Goal: Transaction & Acquisition: Book appointment/travel/reservation

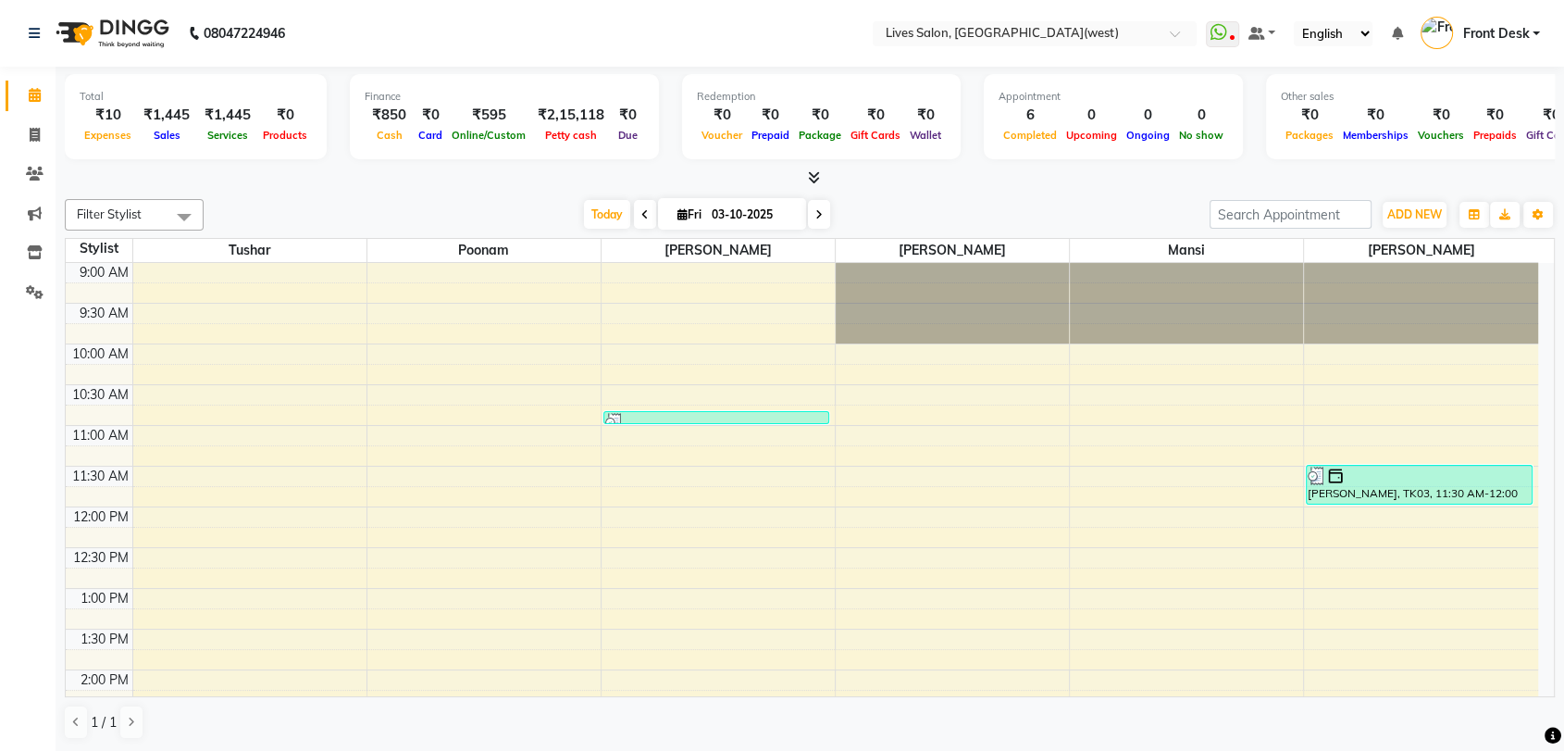
click at [815, 217] on icon at bounding box center [818, 214] width 7 height 11
type input "04-10-2025"
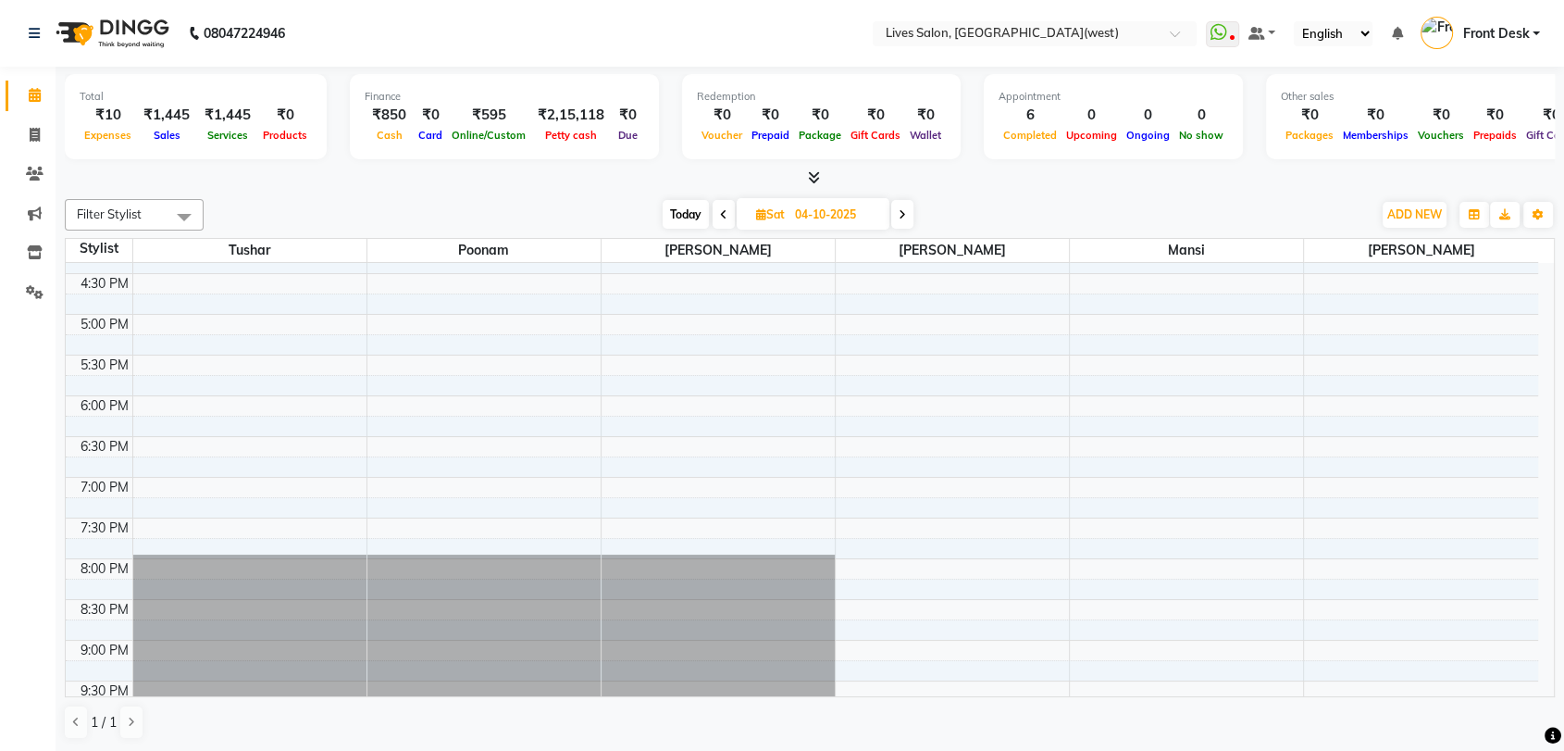
scroll to position [577, 0]
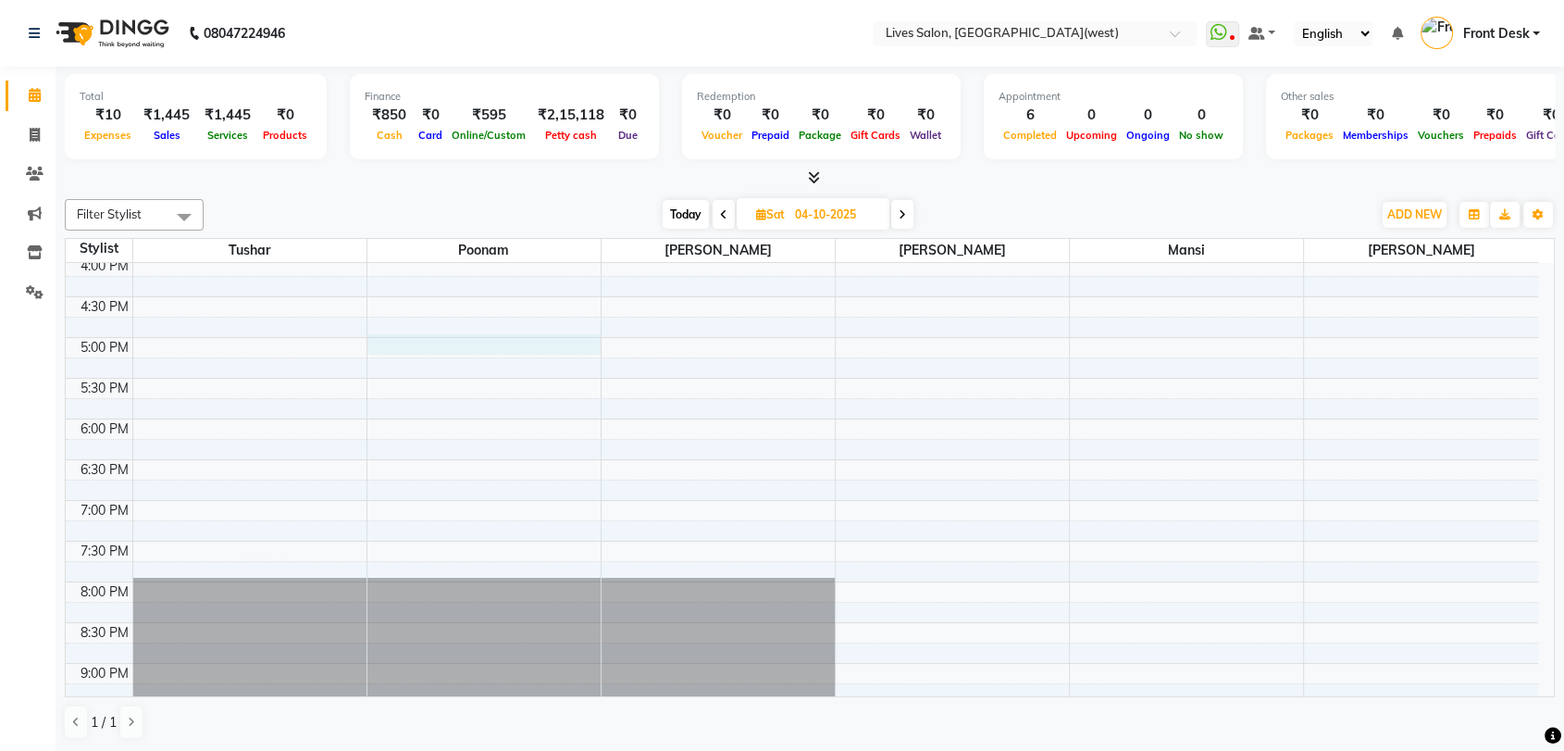
click at [429, 342] on div "9:00 AM 9:30 AM 10:00 AM 10:30 AM 11:00 AM 11:30 AM 12:00 PM 12:30 PM 1:00 PM 1…" at bounding box center [802, 255] width 1473 height 1139
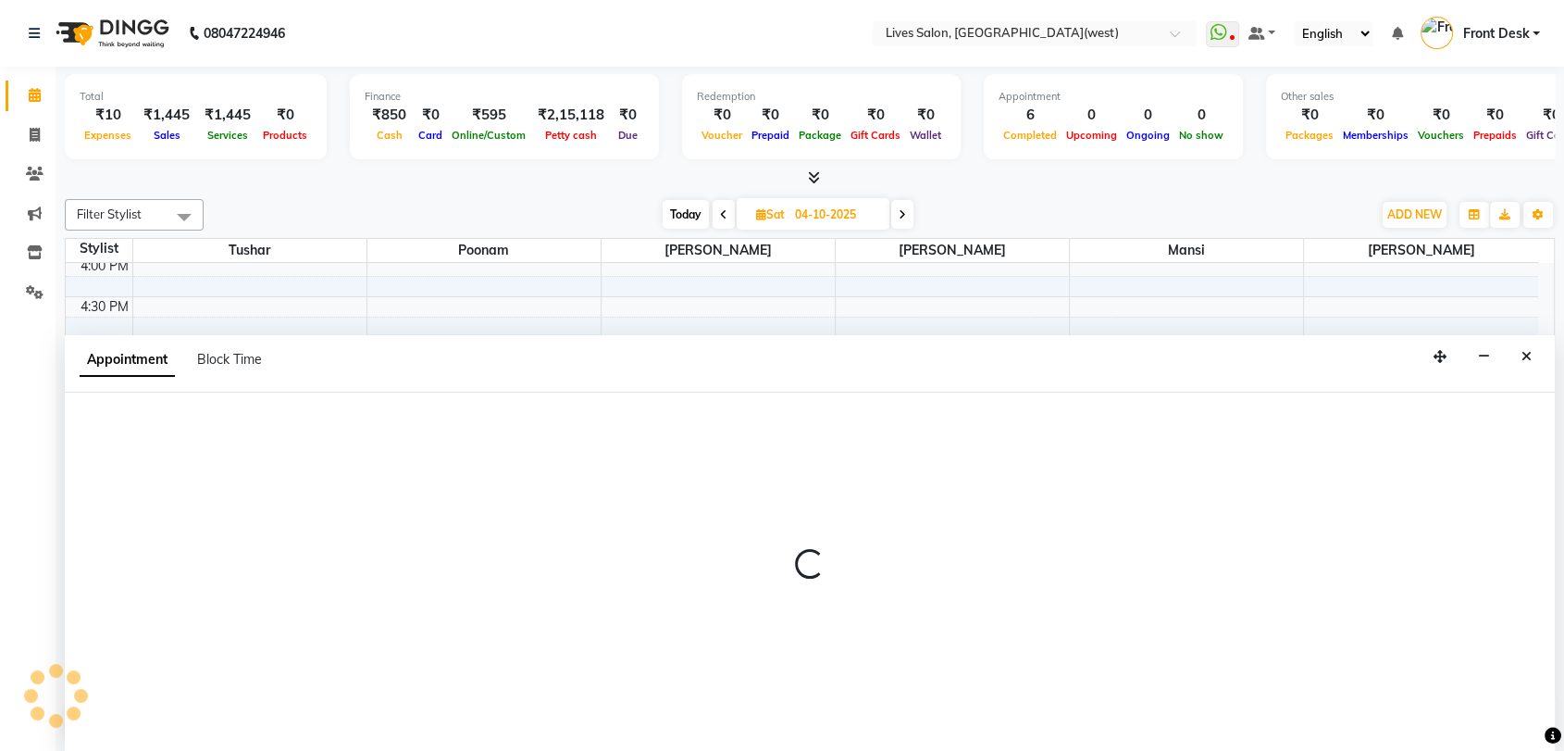
scroll to position [1, 0]
select select "24005"
select select "1020"
select select "tentative"
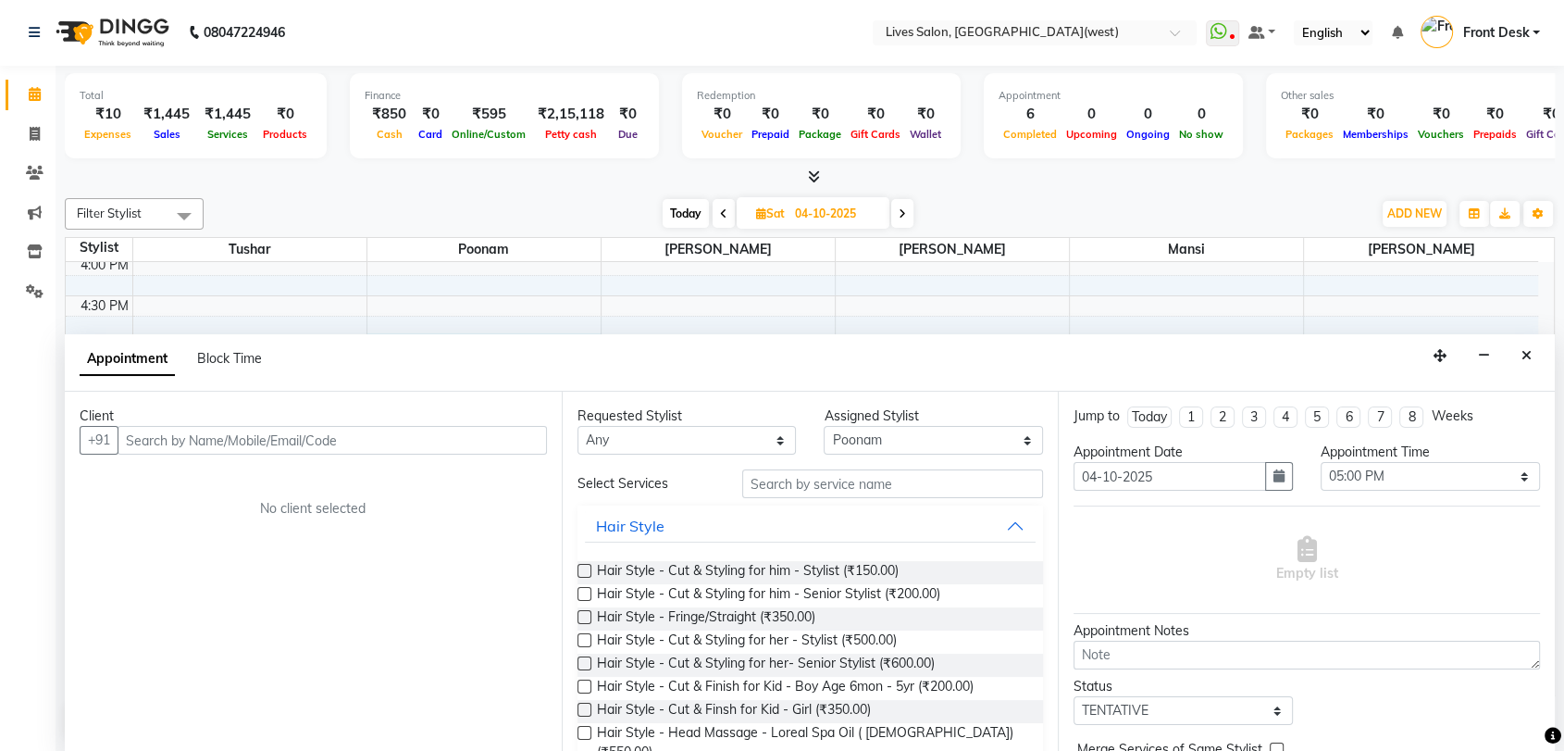
click at [164, 443] on input "text" at bounding box center [332, 440] width 429 height 29
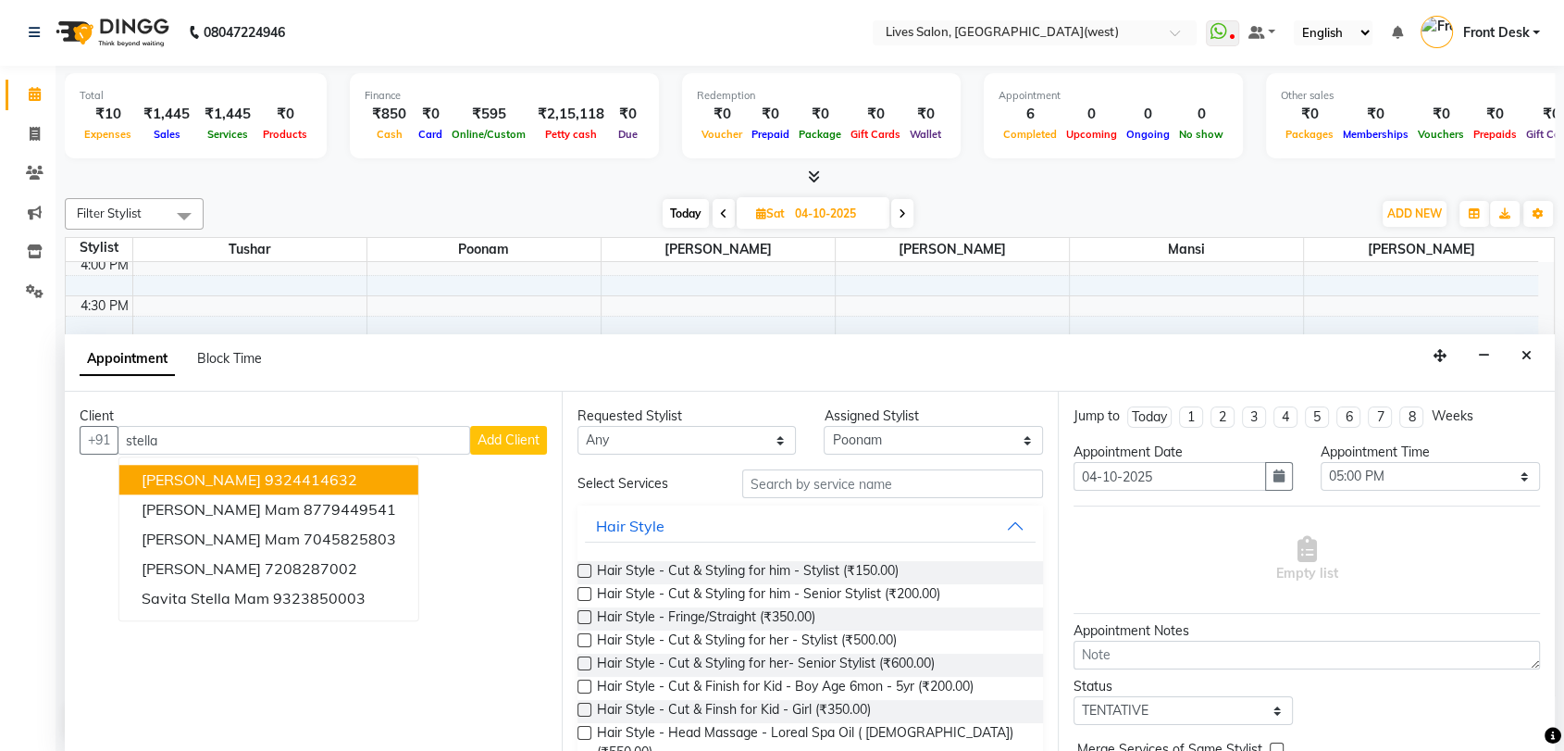
click at [204, 483] on span "[PERSON_NAME]" at bounding box center [201, 480] width 119 height 19
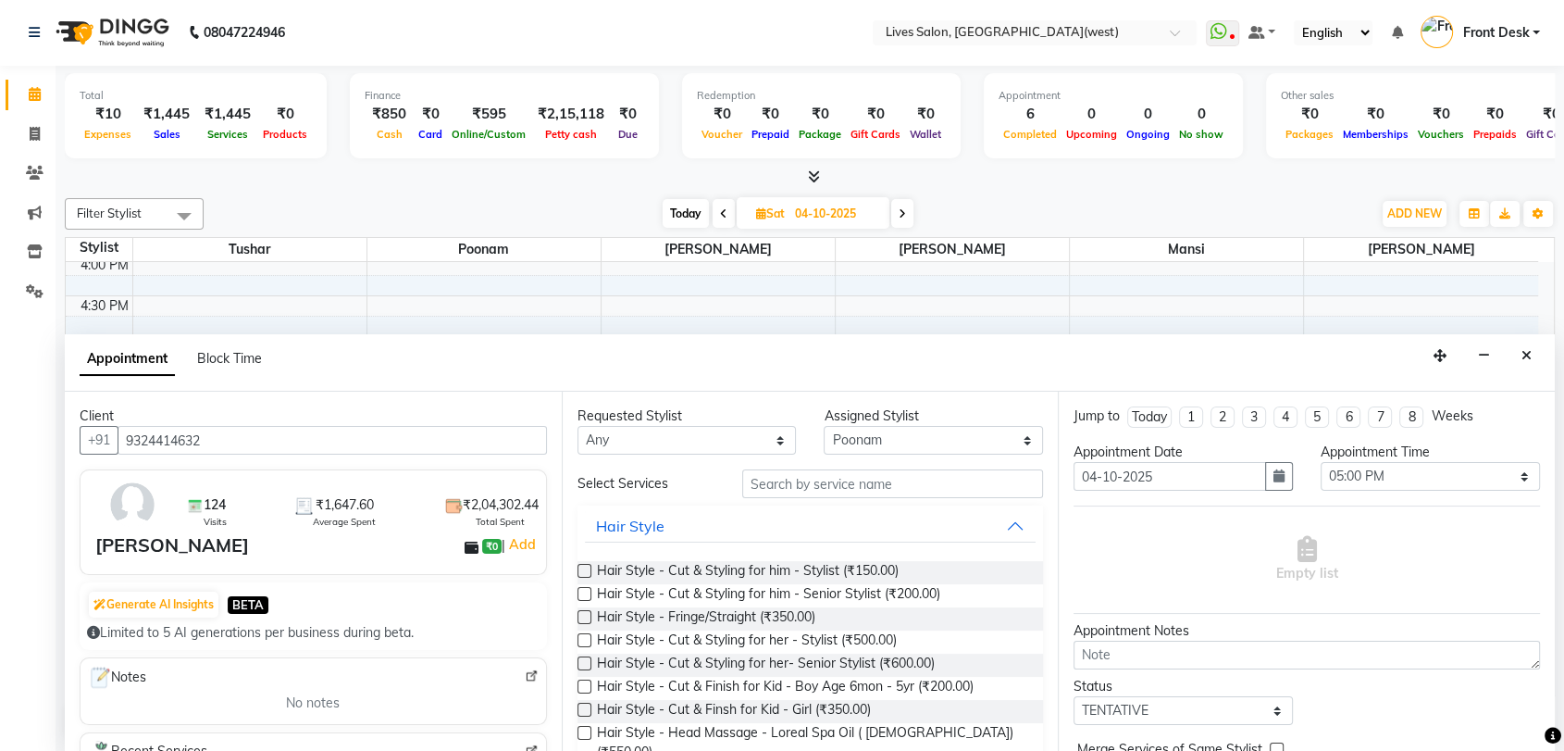
type input "9324414632"
click at [785, 488] on input "text" at bounding box center [893, 483] width 302 height 29
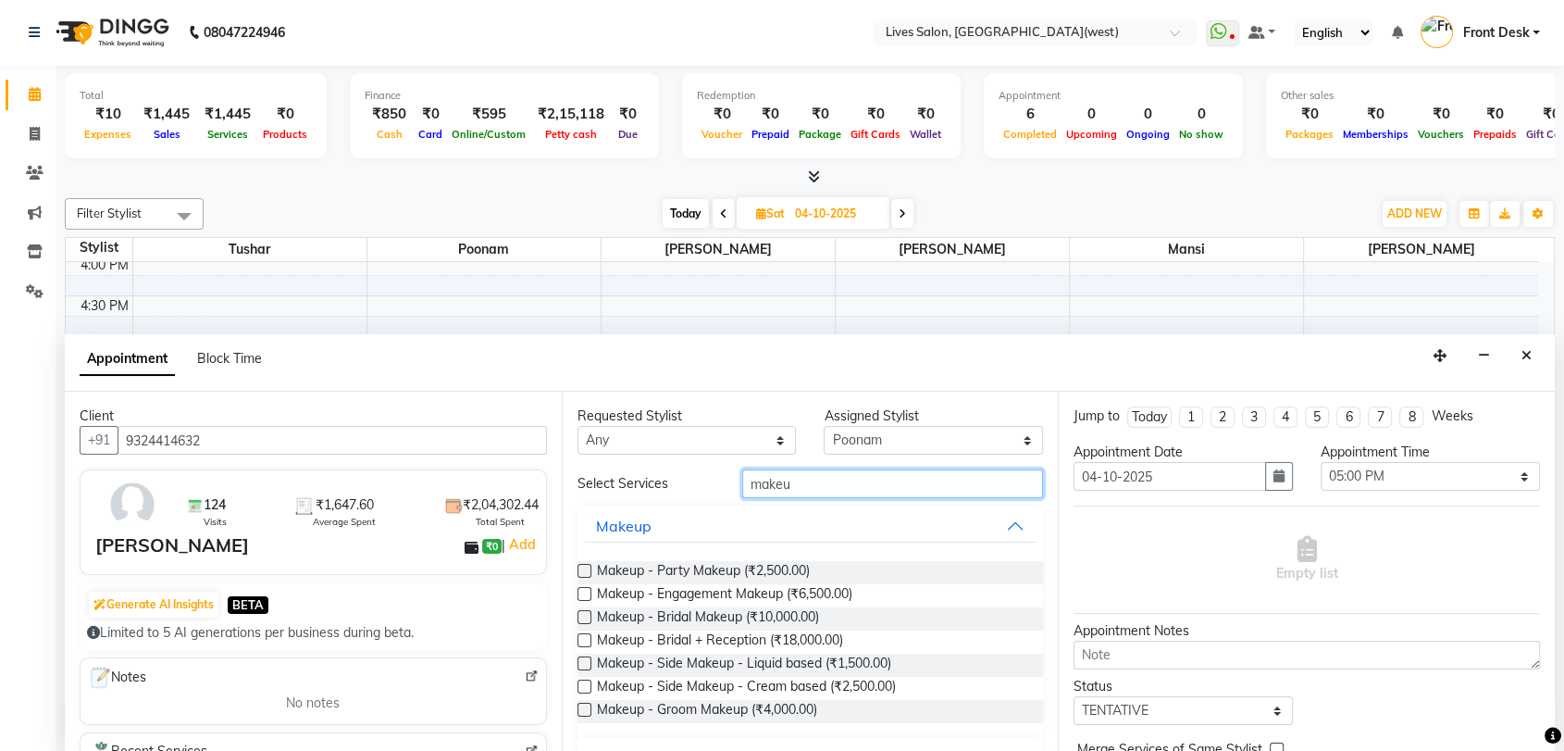
type input "makeu"
click at [579, 569] on label at bounding box center [585, 571] width 14 height 14
click at [579, 569] on input "checkbox" at bounding box center [584, 572] width 12 height 12
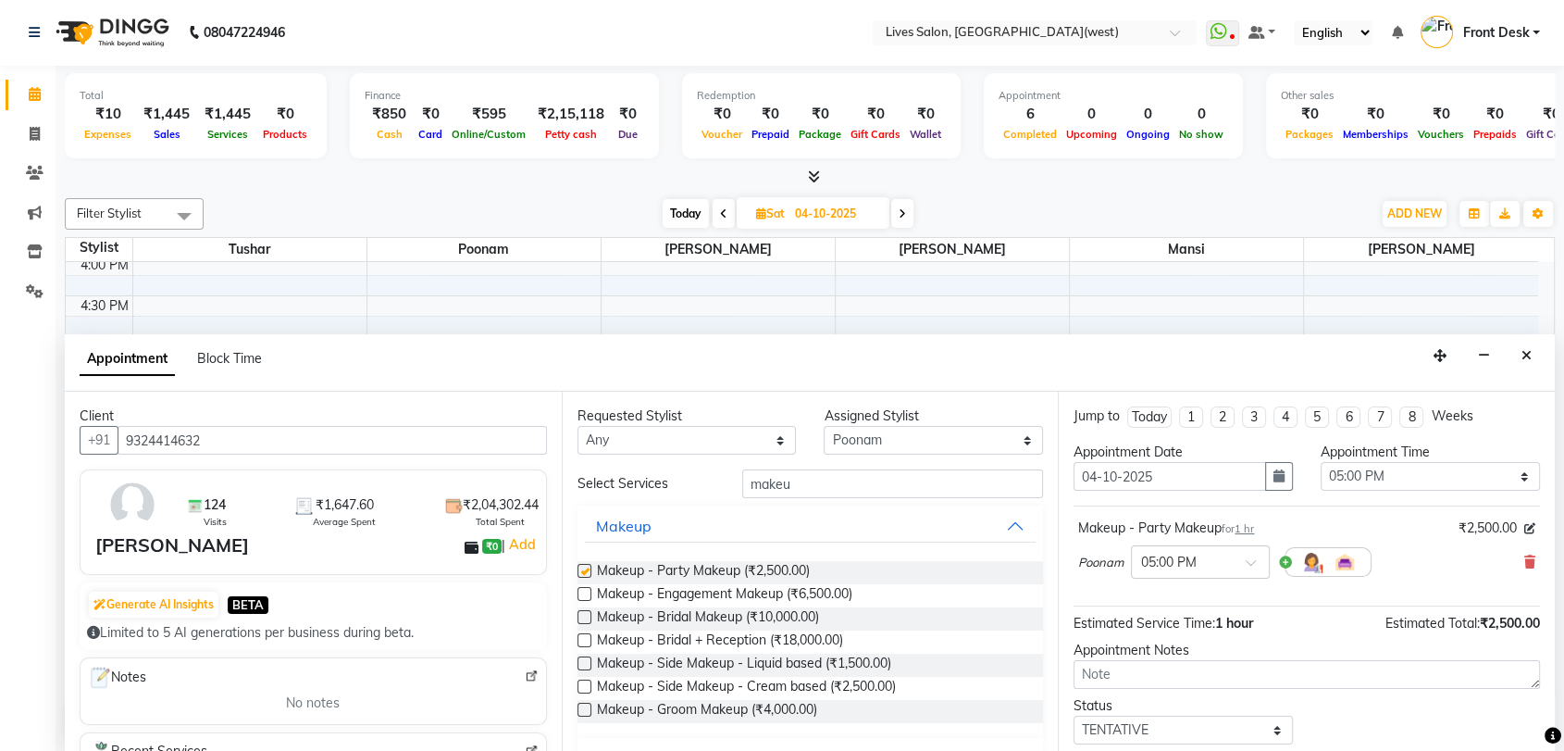
checkbox input "false"
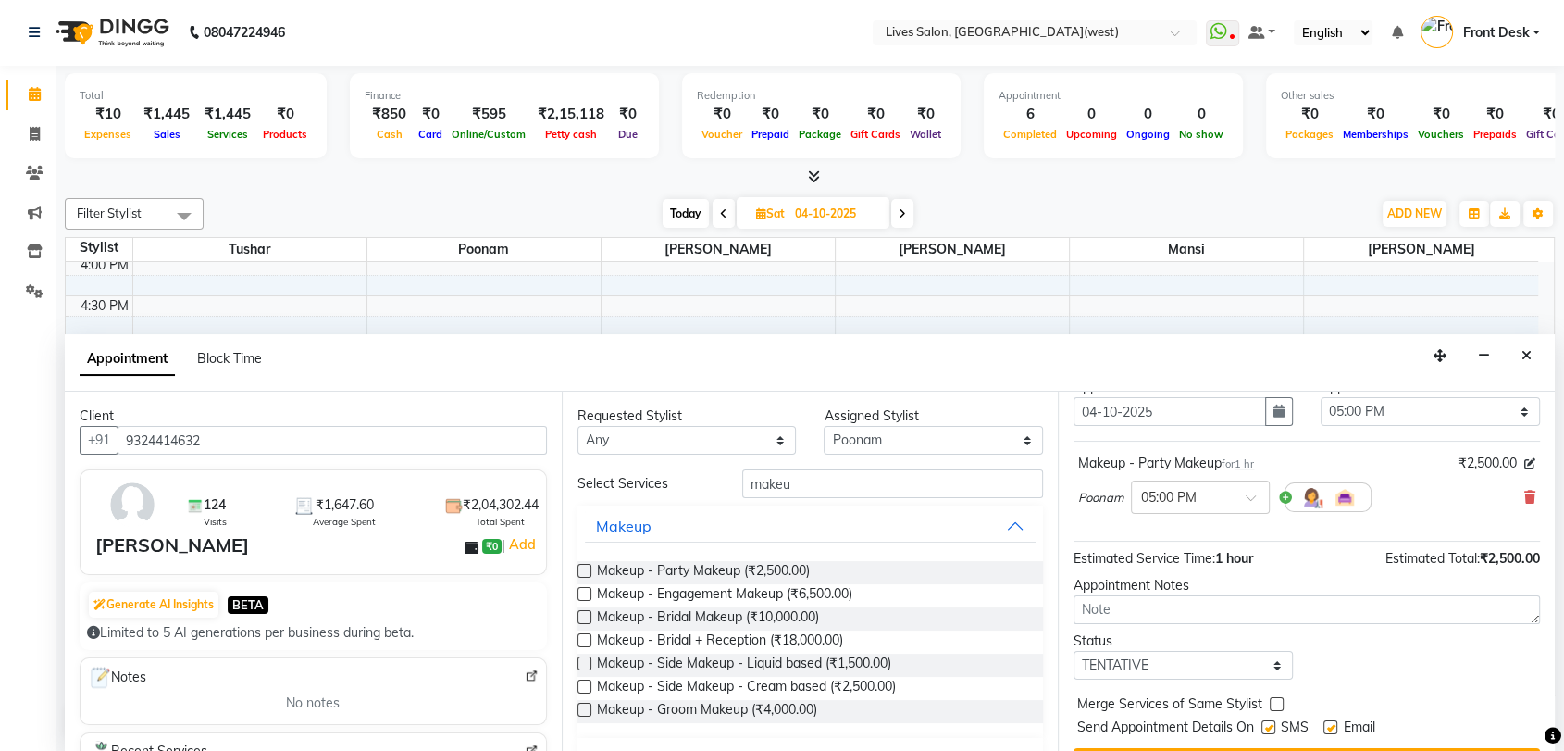
scroll to position [109, 0]
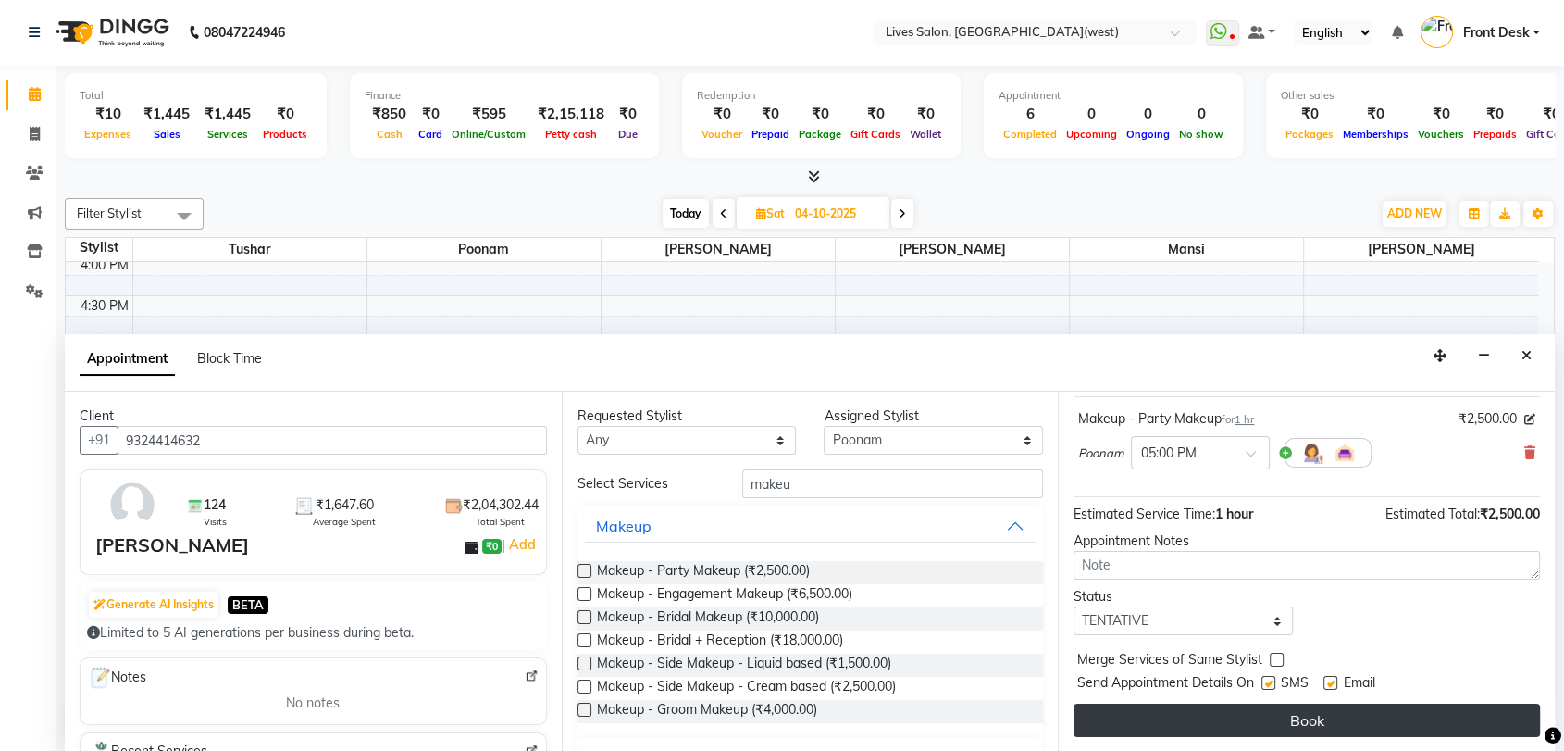
click at [1285, 710] on button "Book" at bounding box center [1307, 719] width 466 height 33
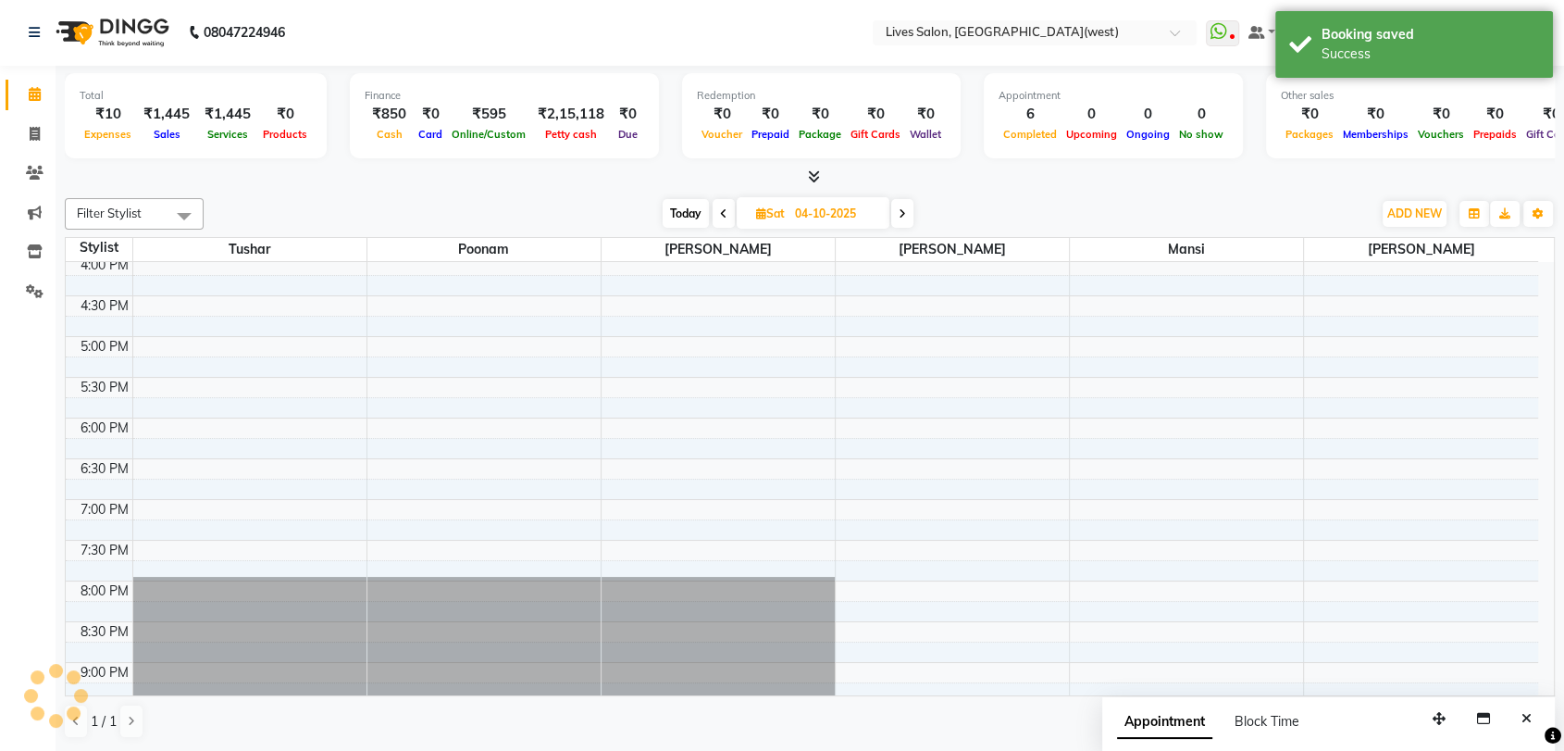
scroll to position [0, 0]
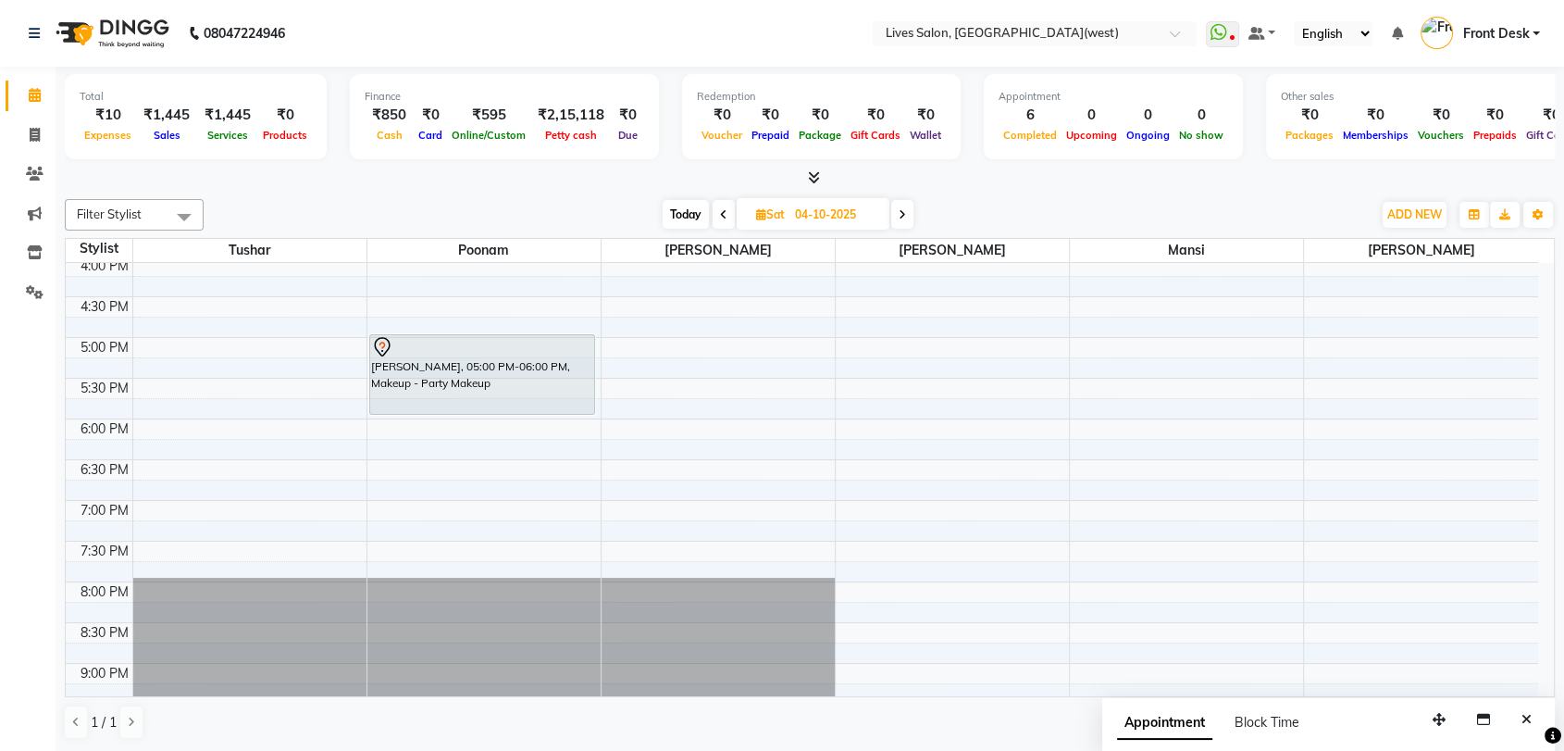
click at [687, 217] on span "Today" at bounding box center [686, 214] width 46 height 29
type input "03-10-2025"
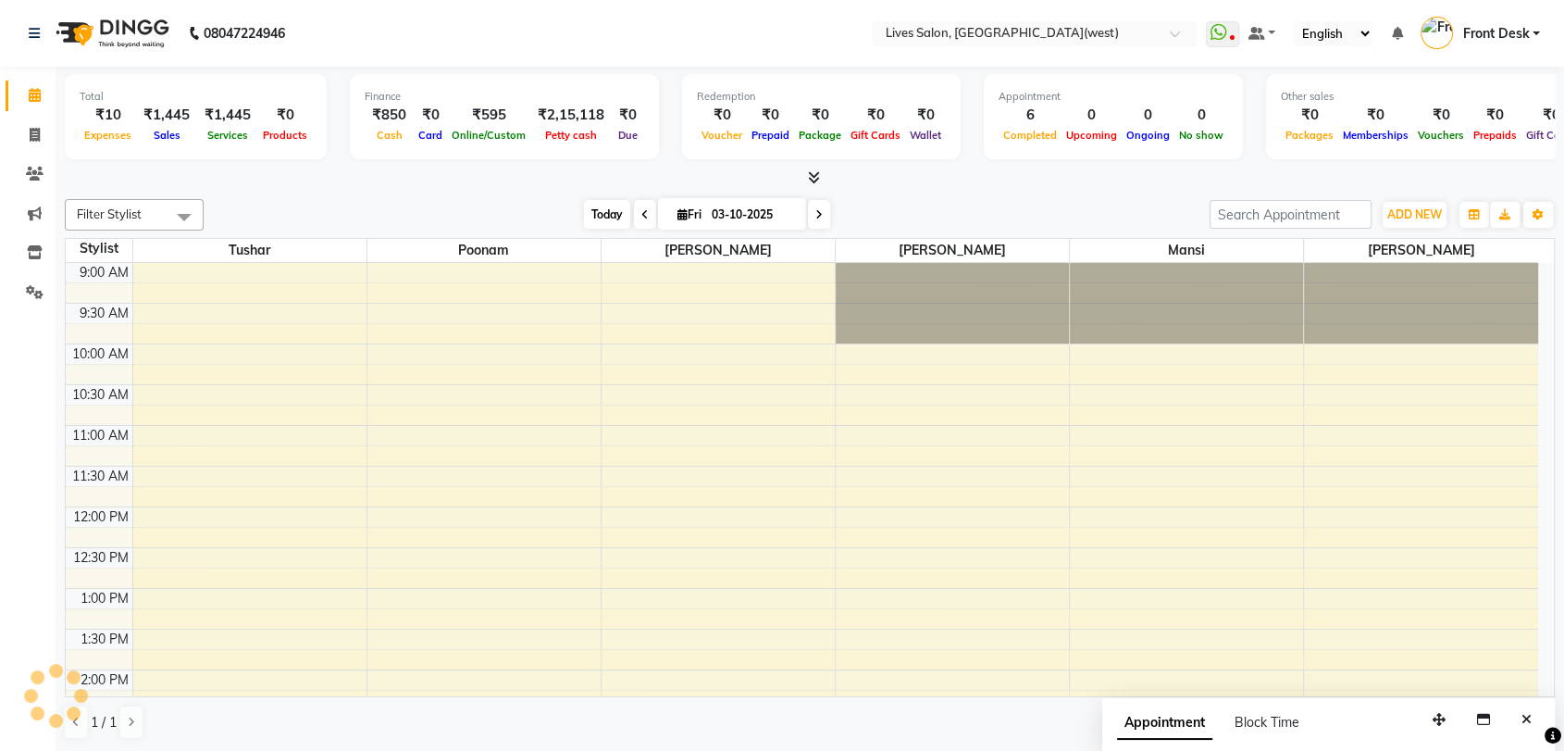
scroll to position [700, 0]
